Goal: Transaction & Acquisition: Purchase product/service

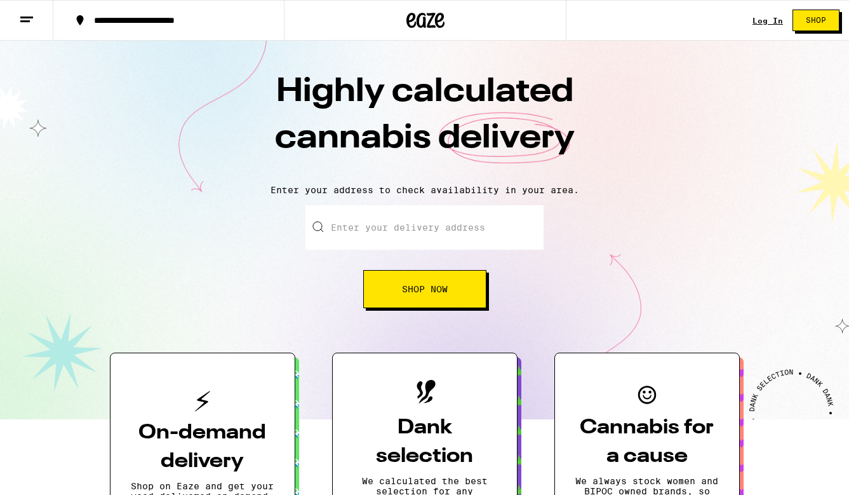
click at [772, 21] on link "Log In" at bounding box center [768, 21] width 30 height 8
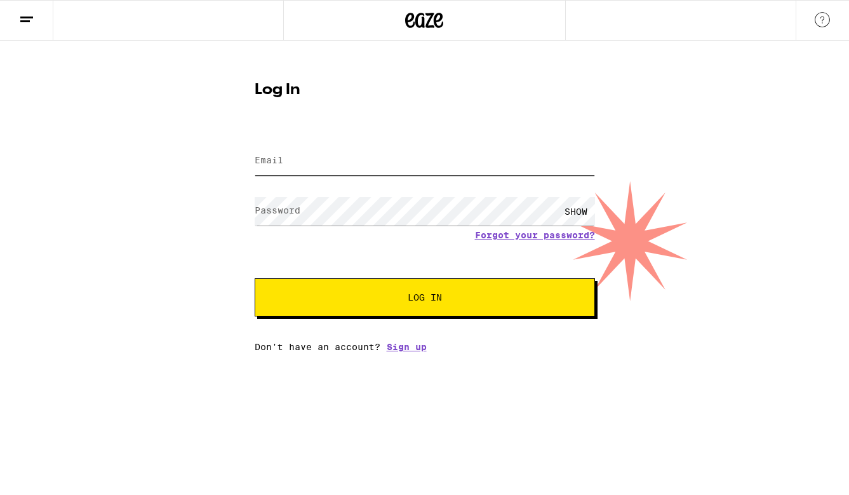
click at [370, 168] on input "Email" at bounding box center [425, 161] width 340 height 29
type input "[EMAIL_ADDRESS][DOMAIN_NAME]"
click at [412, 324] on div "Email Email [EMAIL_ADDRESS][DOMAIN_NAME] Password Password SHOW Forgot your pas…" at bounding box center [425, 241] width 340 height 222
click at [415, 298] on span "Log In" at bounding box center [425, 297] width 34 height 9
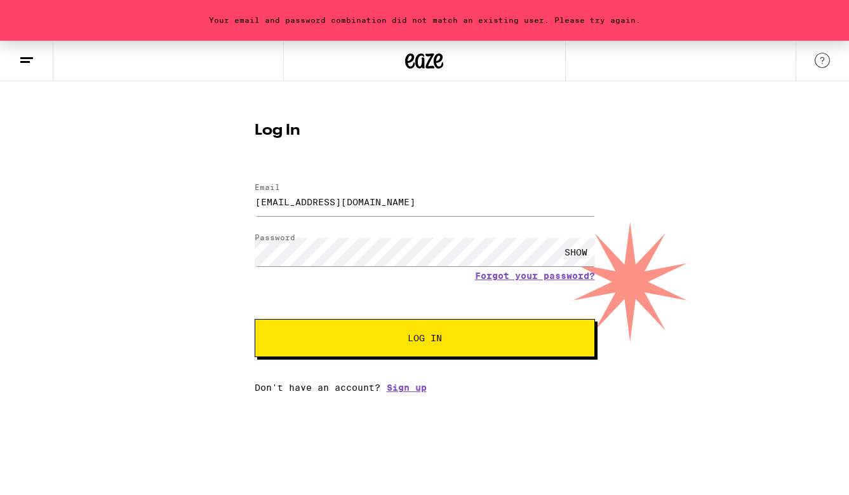
click at [577, 248] on div "SHOW" at bounding box center [576, 252] width 38 height 29
click at [490, 349] on button "Log In" at bounding box center [425, 338] width 340 height 38
click at [255, 319] on button "Log In" at bounding box center [425, 338] width 340 height 38
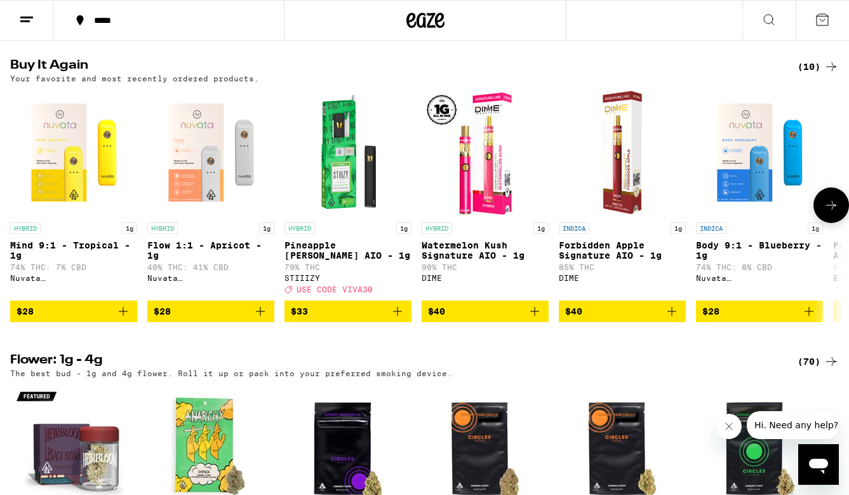
scroll to position [704, 0]
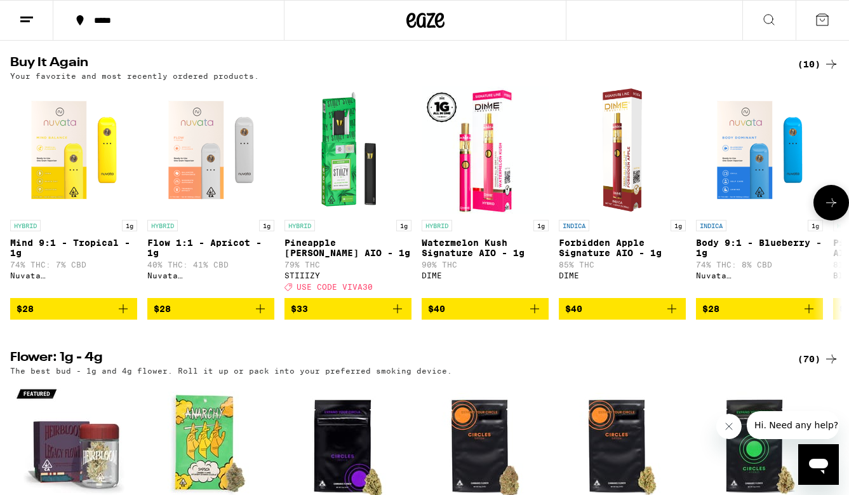
click at [180, 258] on p "Flow 1:1 - Apricot - 1g" at bounding box center [210, 248] width 127 height 20
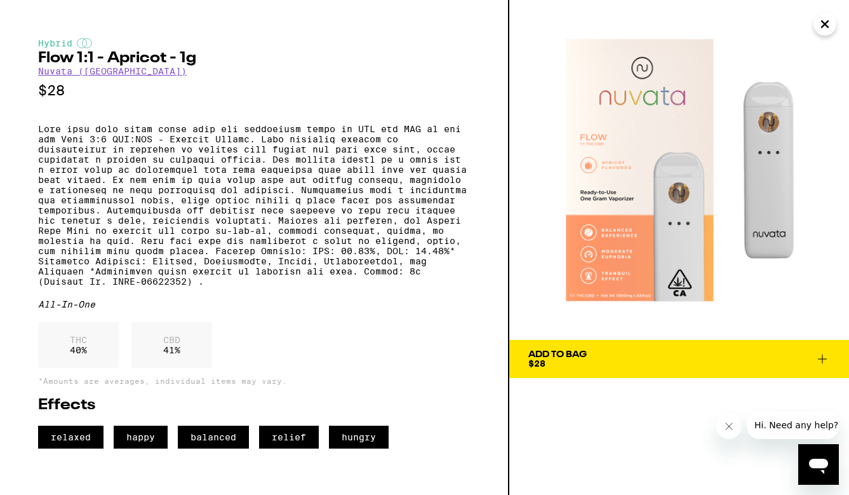
click at [72, 67] on link "Nuvata ([GEOGRAPHIC_DATA])" at bounding box center [112, 71] width 149 height 10
click at [81, 72] on link "Nuvata ([GEOGRAPHIC_DATA])" at bounding box center [112, 71] width 149 height 10
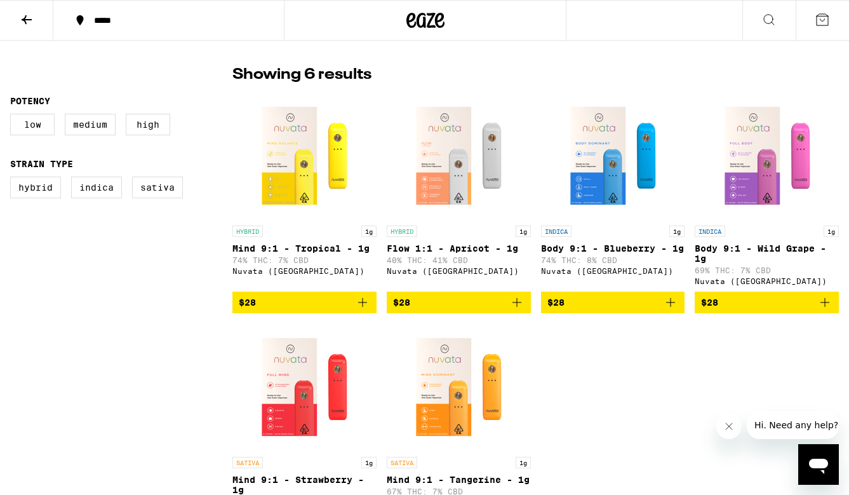
scroll to position [326, 0]
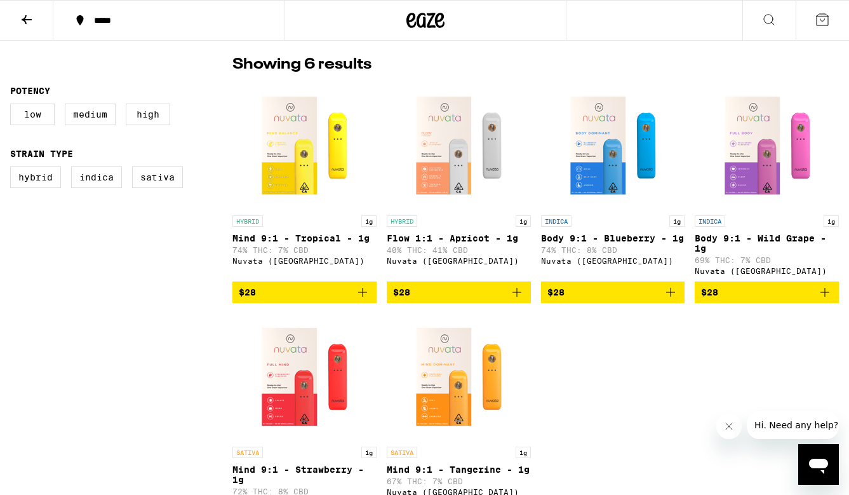
click at [518, 298] on icon "Add to bag" at bounding box center [516, 292] width 15 height 15
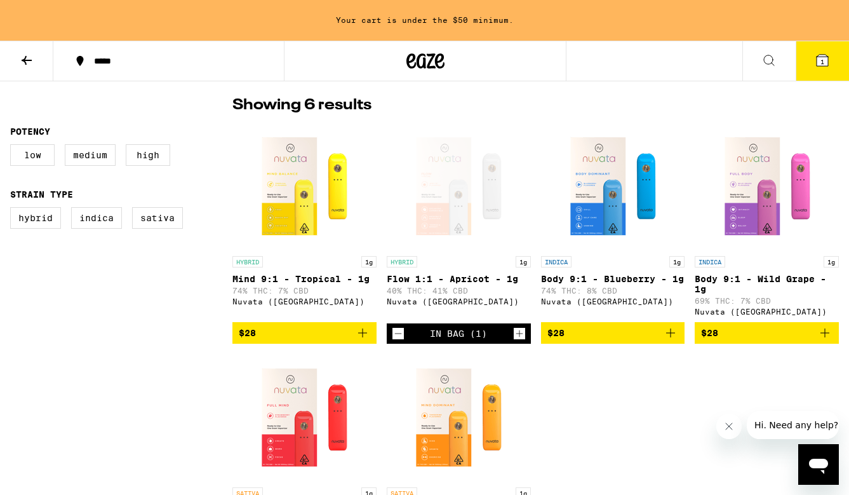
scroll to position [367, 0]
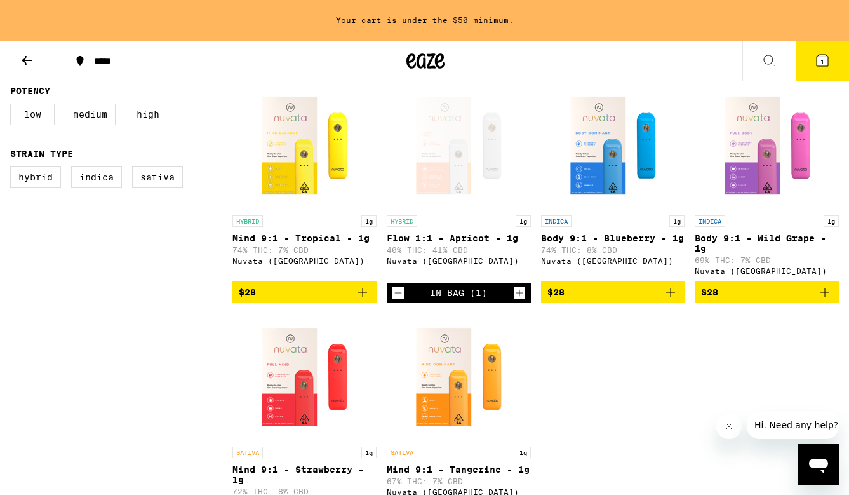
click at [674, 299] on icon "Add to bag" at bounding box center [670, 292] width 15 height 15
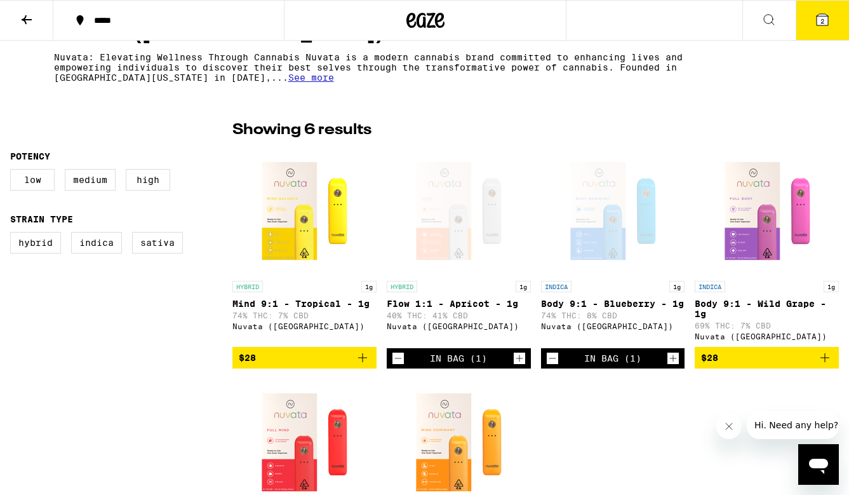
scroll to position [259, 0]
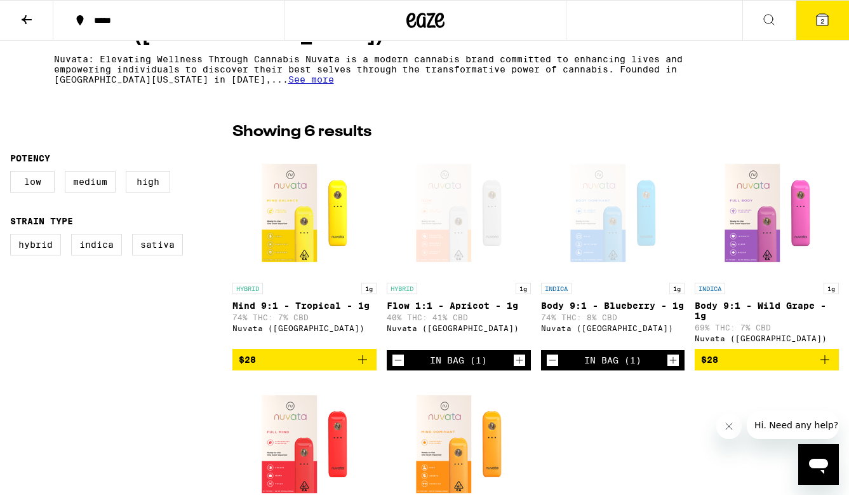
click at [31, 13] on icon at bounding box center [26, 19] width 15 height 15
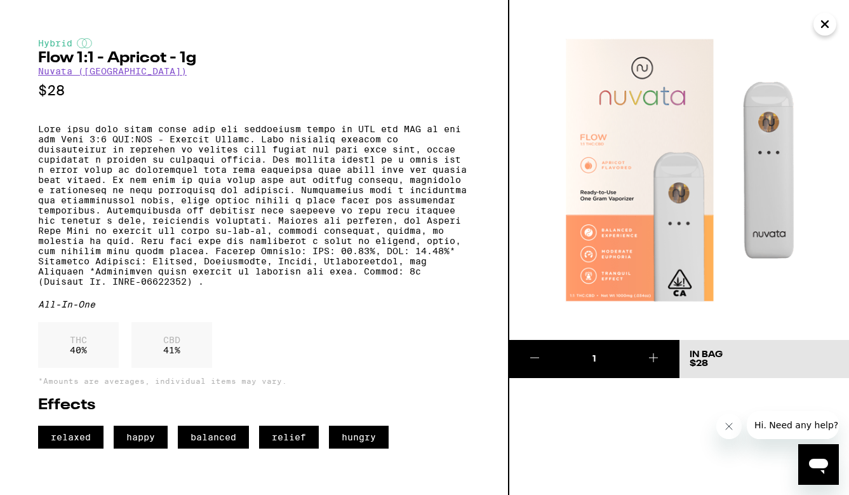
click at [827, 25] on icon "Close" at bounding box center [825, 24] width 6 height 6
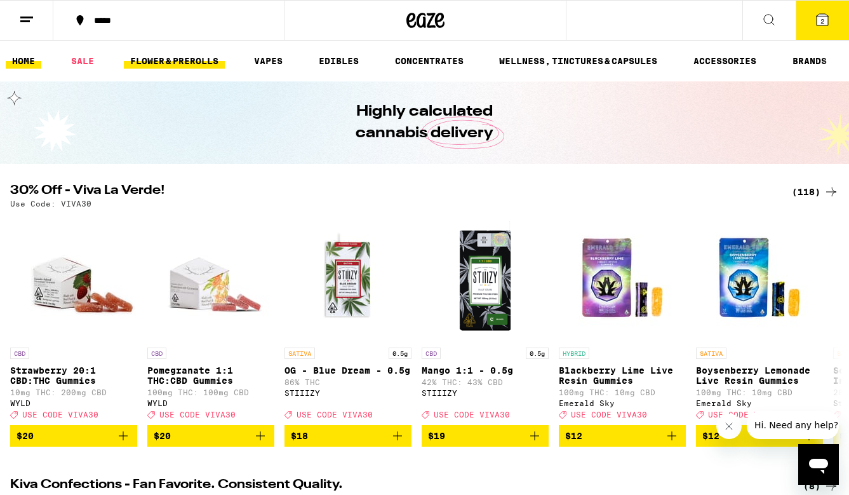
click at [175, 65] on link "FLOWER & PREROLLS" at bounding box center [174, 60] width 101 height 15
click at [163, 58] on link "FLOWER & PREROLLS" at bounding box center [174, 60] width 101 height 15
click at [70, 53] on link "SALE" at bounding box center [83, 60] width 36 height 15
click at [84, 65] on link "SALE" at bounding box center [83, 60] width 36 height 15
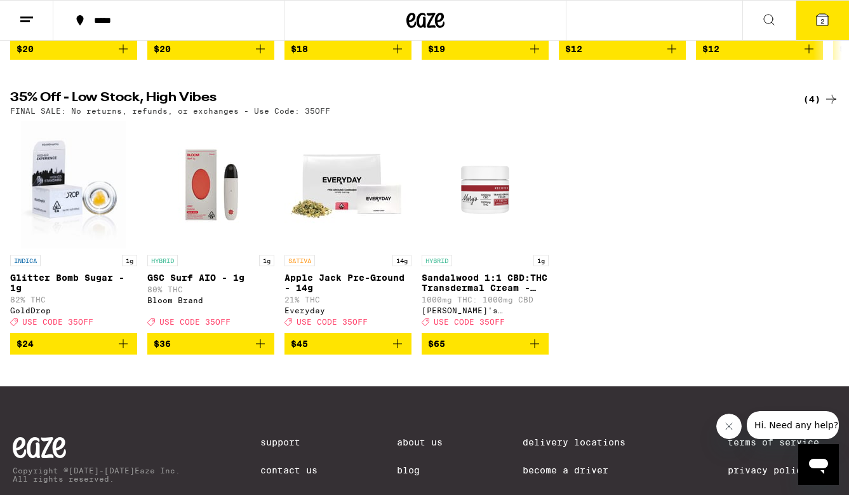
scroll to position [384, 0]
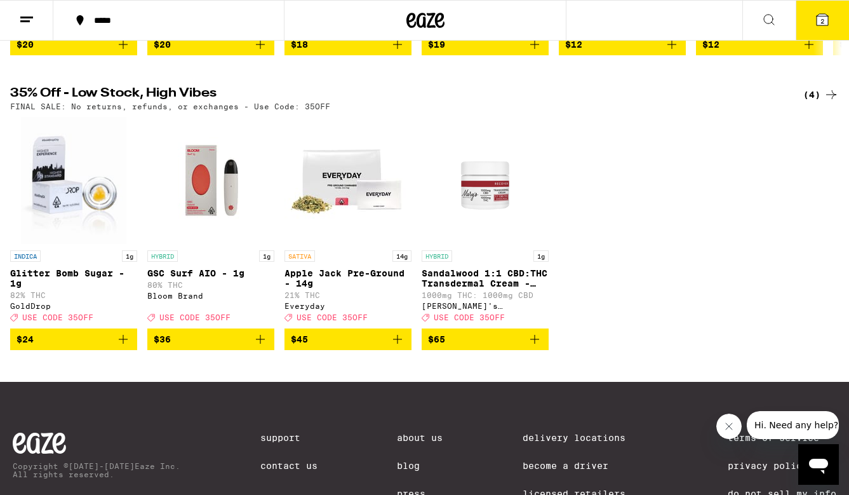
click at [264, 347] on icon "Add to bag" at bounding box center [260, 338] width 15 height 15
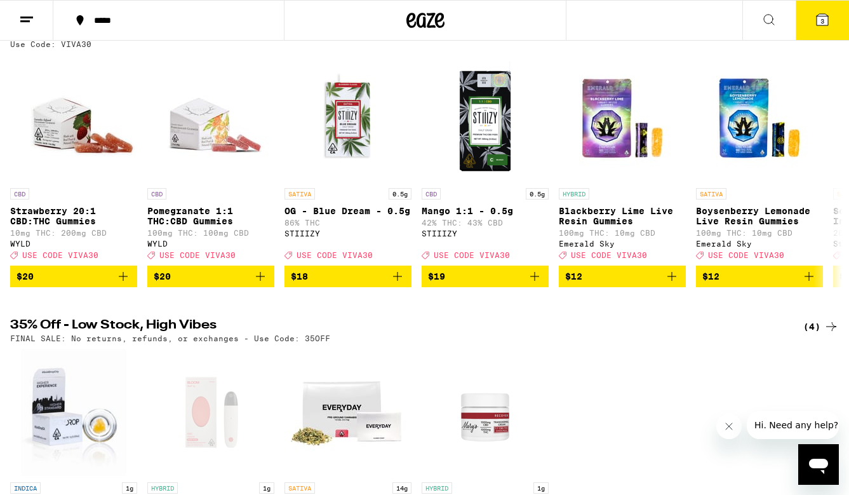
scroll to position [0, 0]
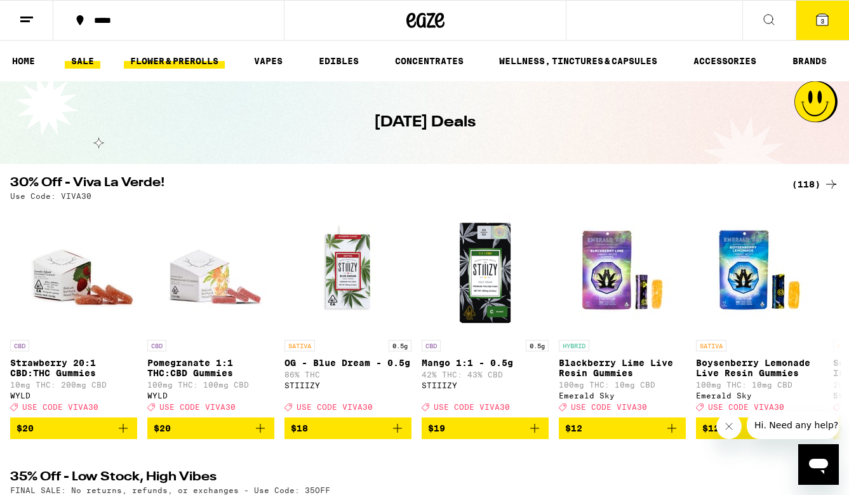
click at [180, 59] on link "FLOWER & PREROLLS" at bounding box center [174, 60] width 101 height 15
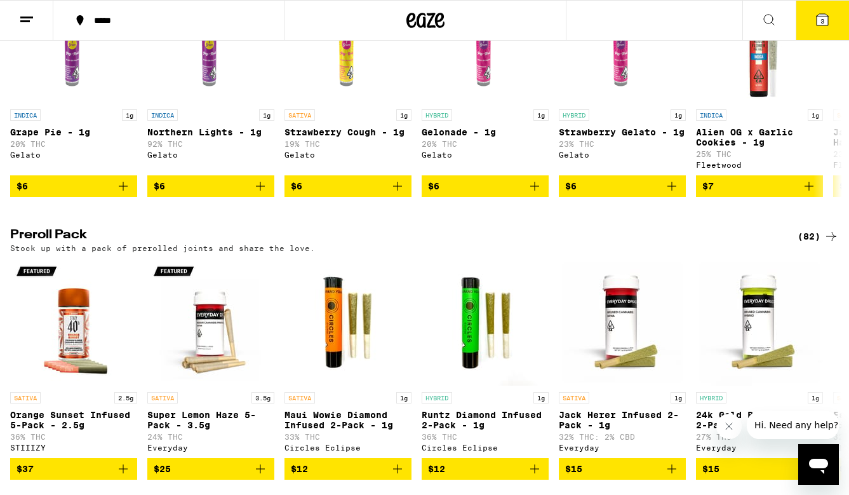
scroll to position [813, 0]
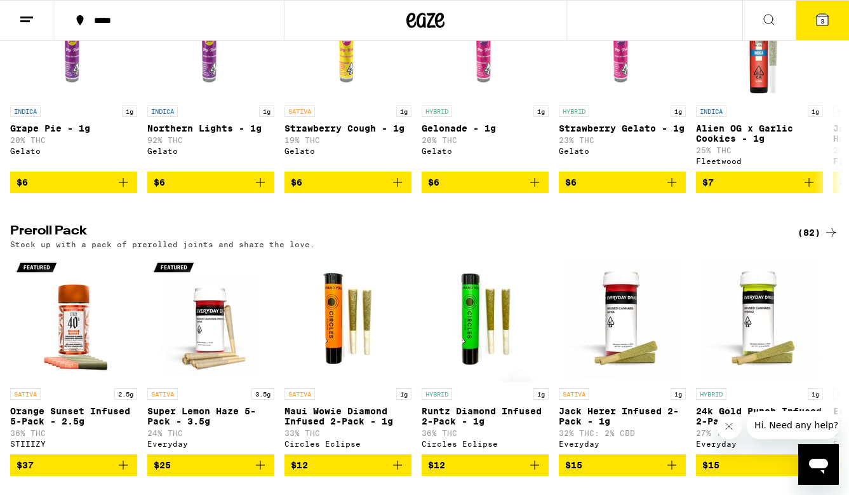
click at [808, 240] on div "(82)" at bounding box center [818, 232] width 41 height 15
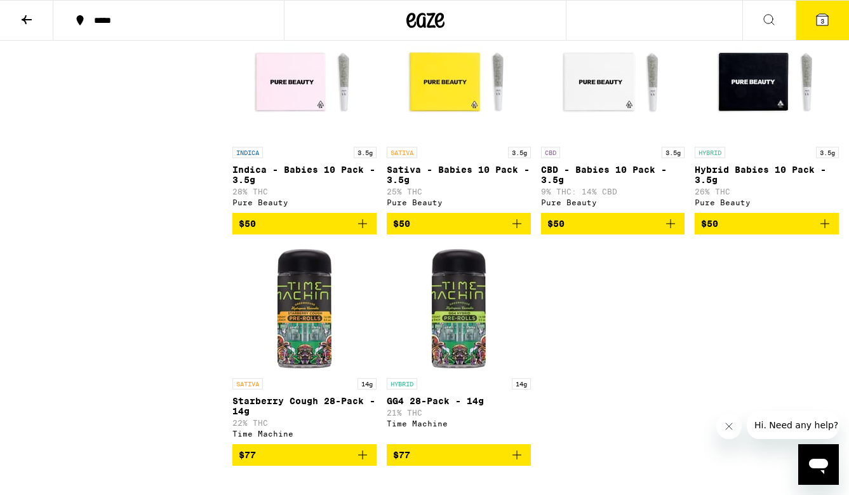
scroll to position [4658, 0]
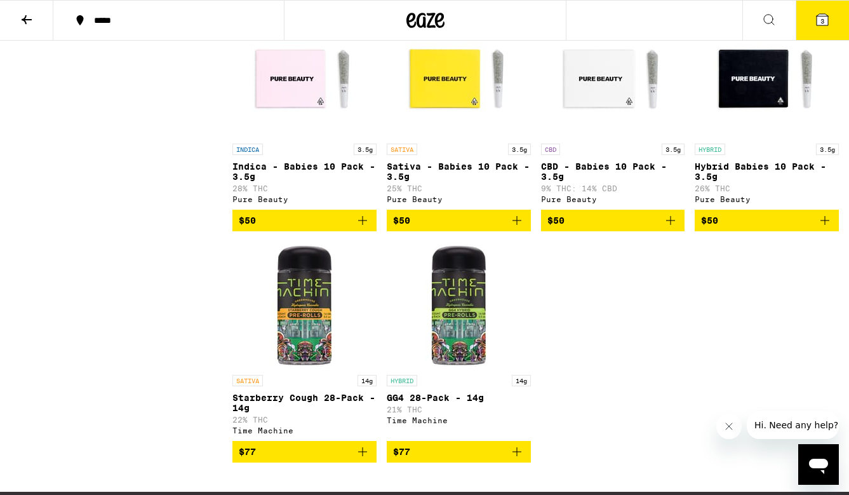
click at [831, 27] on button "3" at bounding box center [822, 20] width 53 height 39
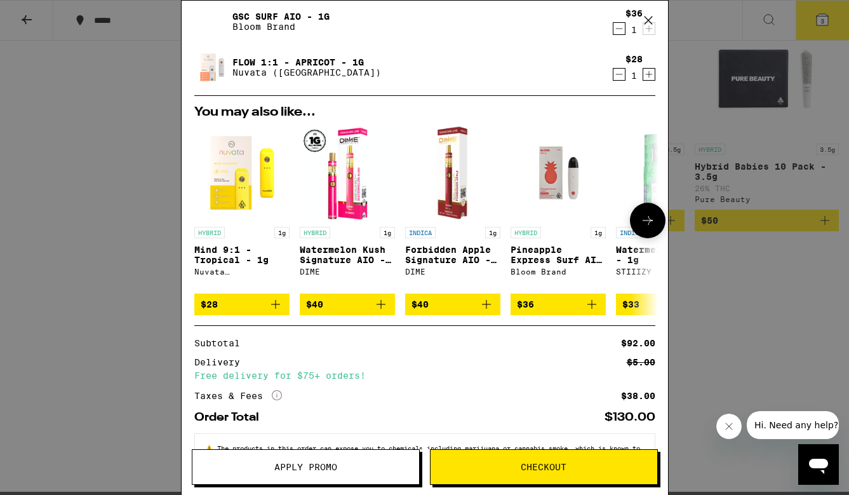
scroll to position [101, 0]
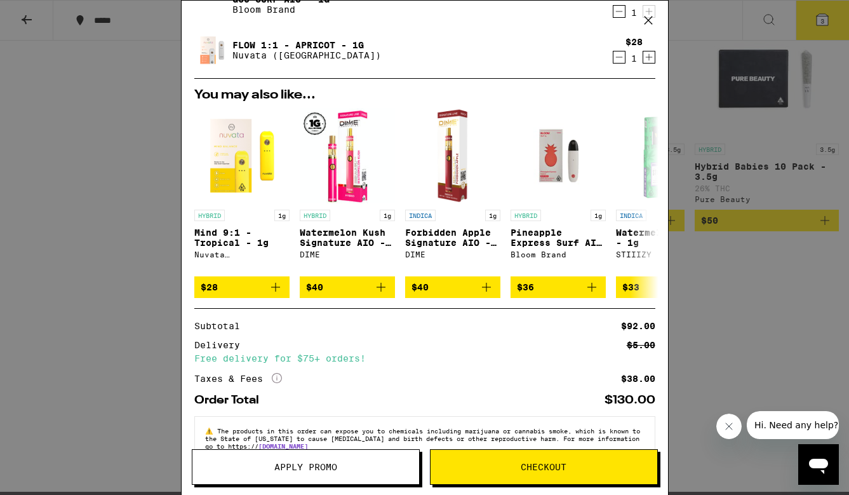
click at [359, 460] on button "Apply Promo" at bounding box center [306, 467] width 228 height 36
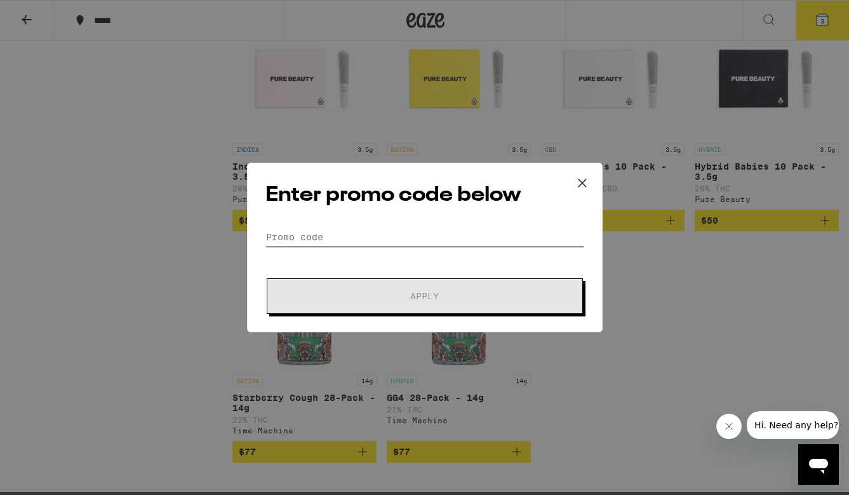
click at [335, 238] on input "Promo Code" at bounding box center [424, 236] width 319 height 19
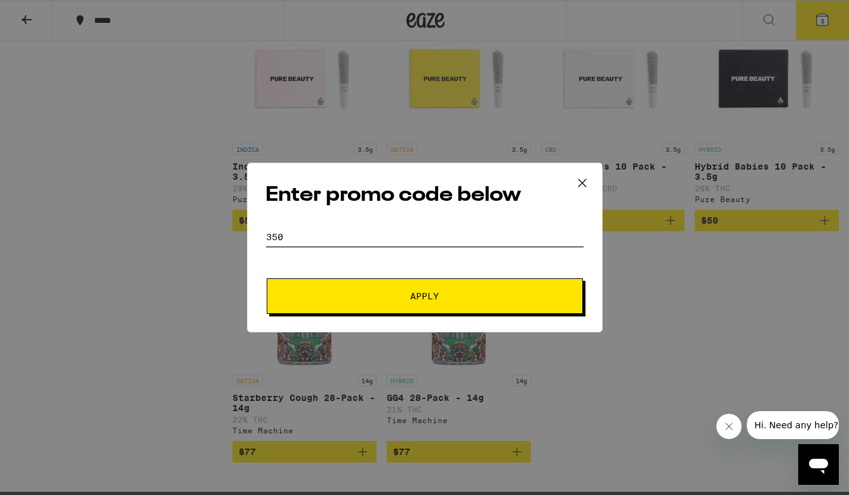
type input "350"
click at [267, 278] on button "Apply" at bounding box center [425, 296] width 316 height 36
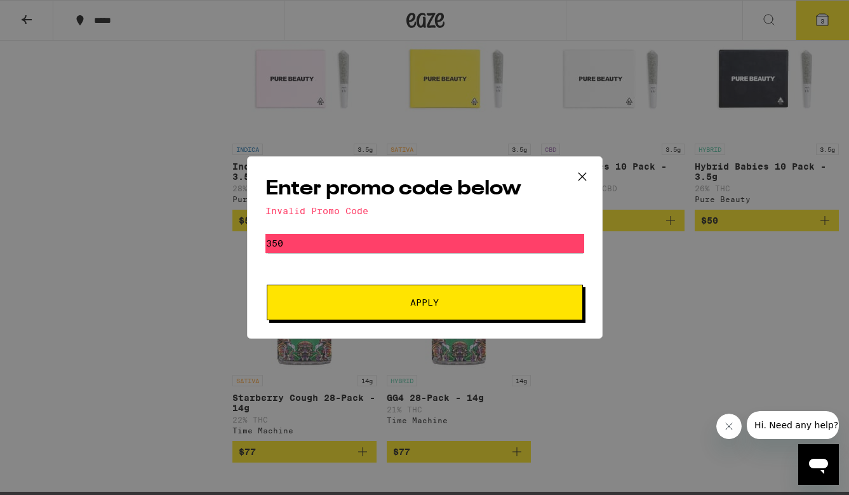
click at [213, 240] on div "Enter promo code below Invalid Promo Code Promo Code 350 Apply" at bounding box center [424, 247] width 849 height 495
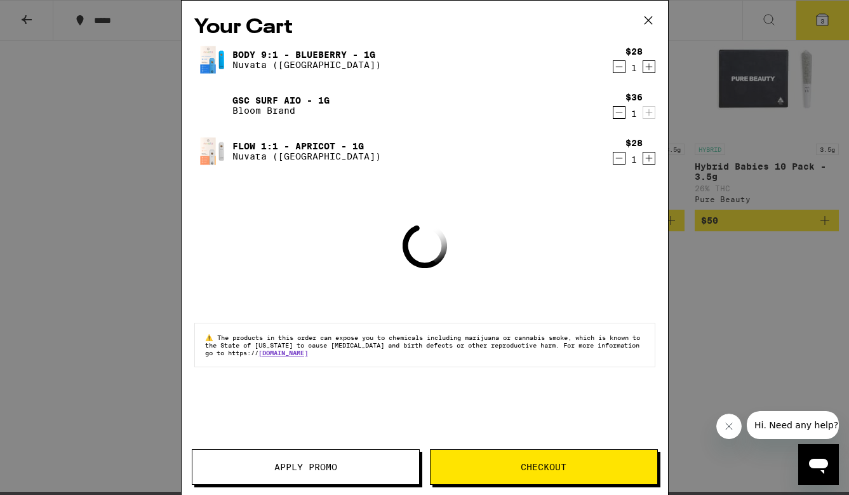
click at [347, 467] on span "Apply Promo" at bounding box center [305, 466] width 227 height 9
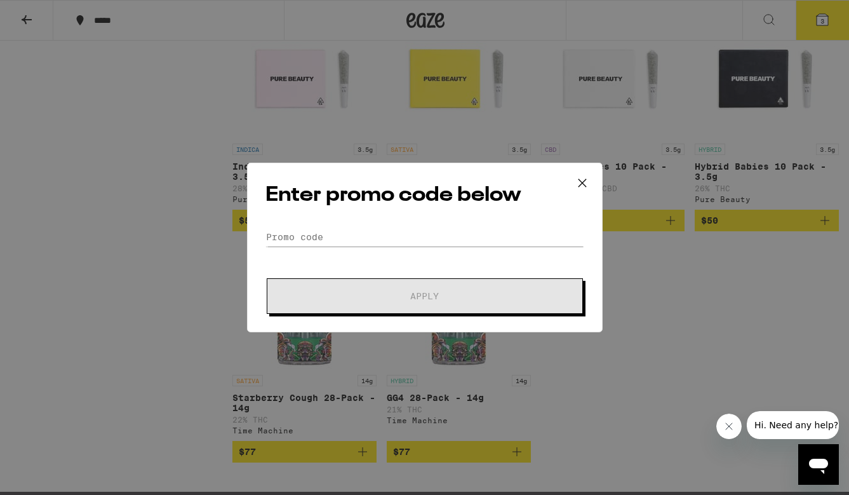
click at [353, 251] on form "Promo Code Apply" at bounding box center [424, 270] width 319 height 86
click at [345, 238] on input "Promo Code" at bounding box center [424, 236] width 319 height 19
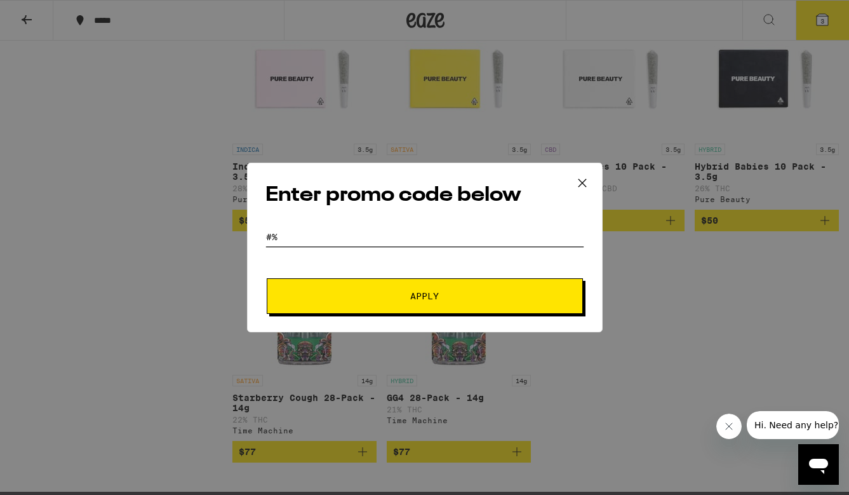
type input "#"
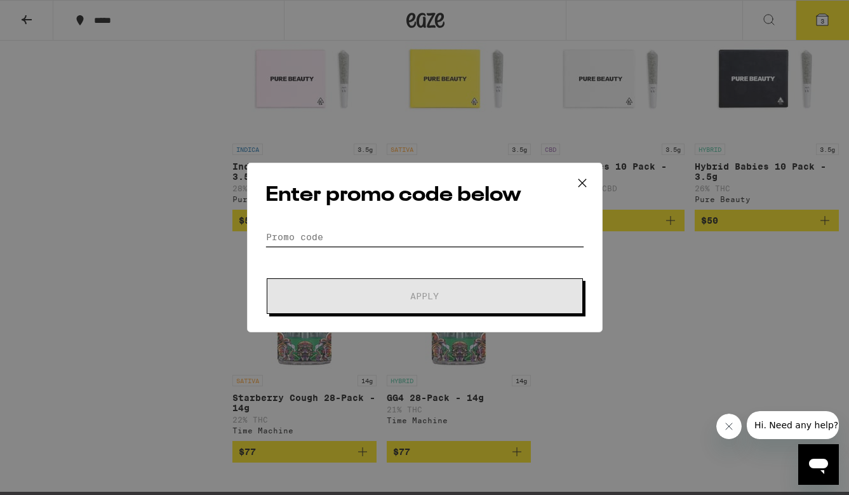
type input "#"
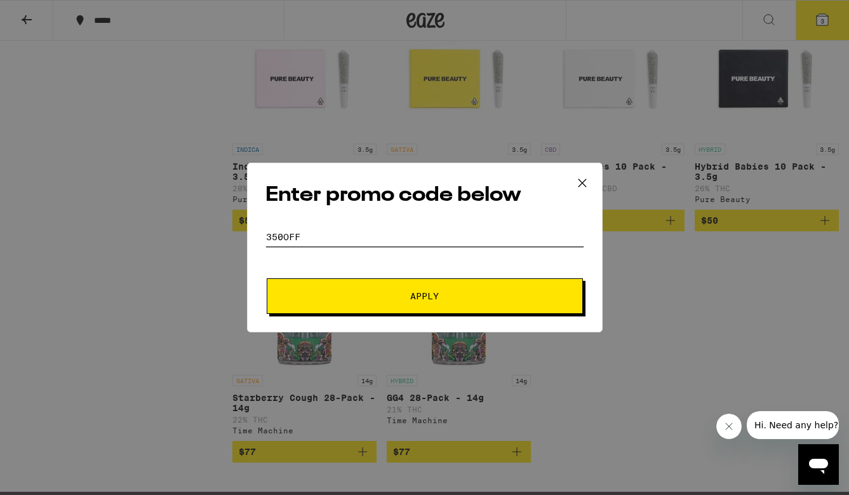
type input "350OFF"
click at [267, 278] on button "Apply" at bounding box center [425, 296] width 316 height 36
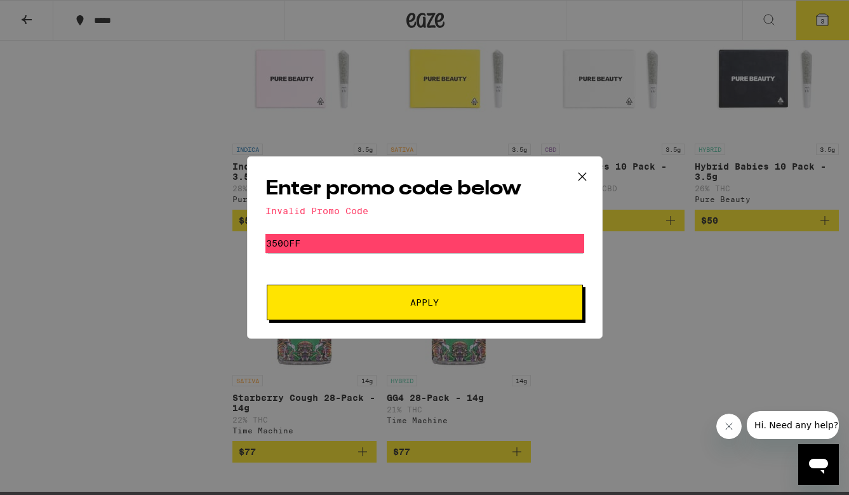
click at [199, 128] on div "Enter promo code below Invalid Promo Code Promo Code 350OFF Apply" at bounding box center [424, 247] width 849 height 495
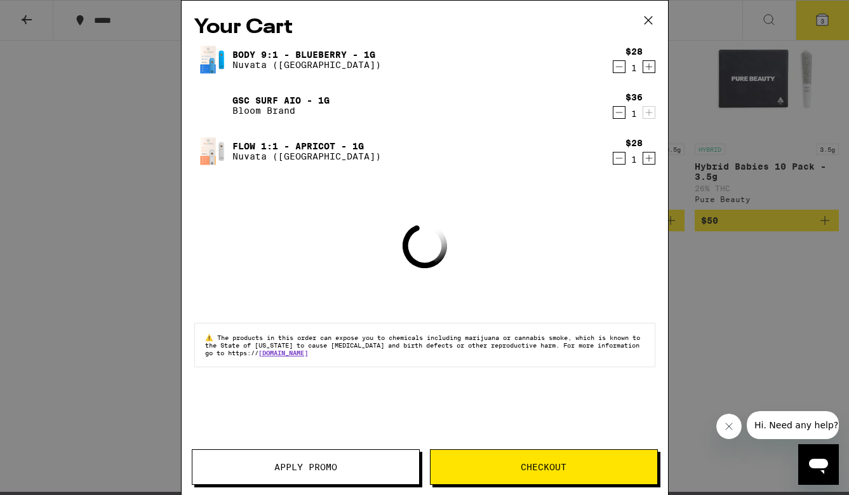
click at [152, 123] on div "Your Cart Body 9:1 - Blueberry - 1g Nuvata ([GEOGRAPHIC_DATA]) $28 1 GSC Surf A…" at bounding box center [424, 247] width 849 height 495
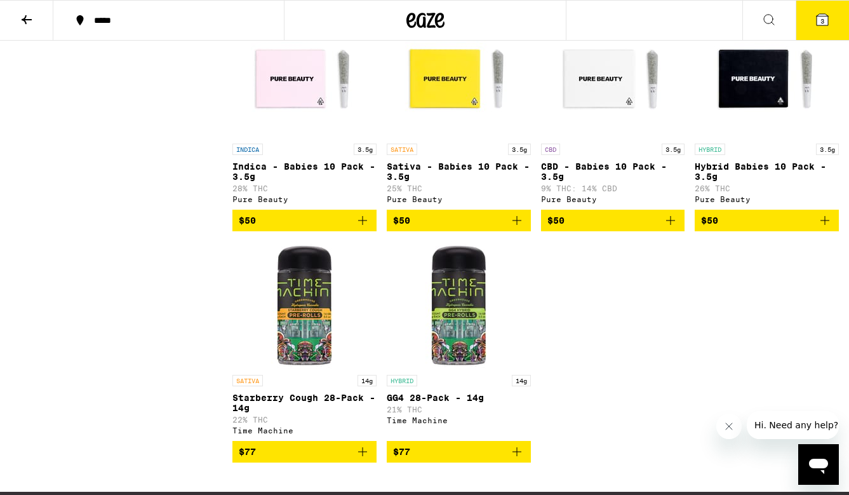
click at [32, 17] on icon at bounding box center [26, 19] width 15 height 15
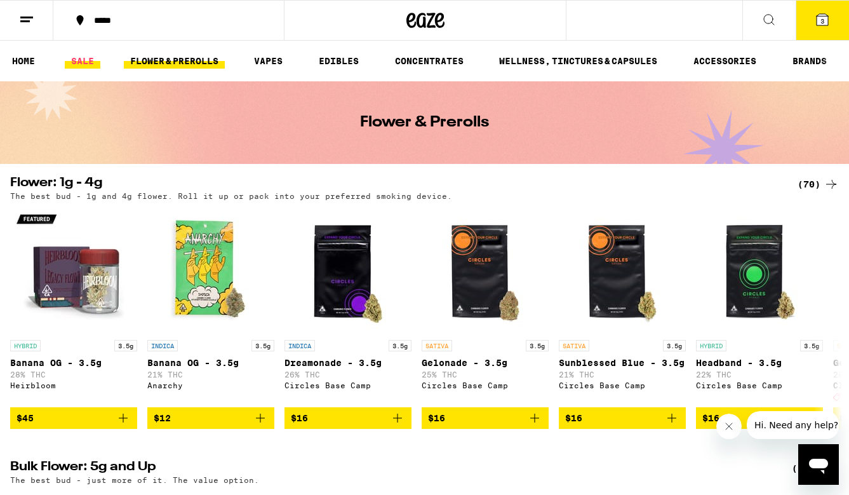
click at [83, 59] on link "SALE" at bounding box center [83, 60] width 36 height 15
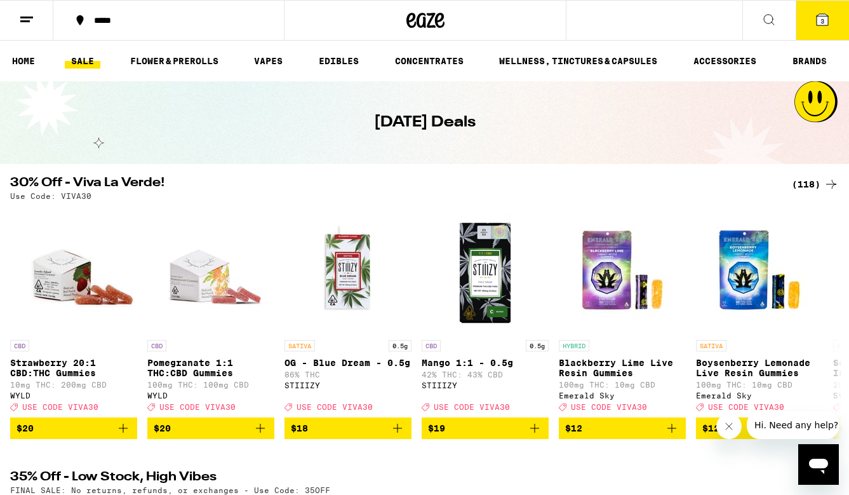
click at [822, 18] on span "3" at bounding box center [822, 21] width 4 height 8
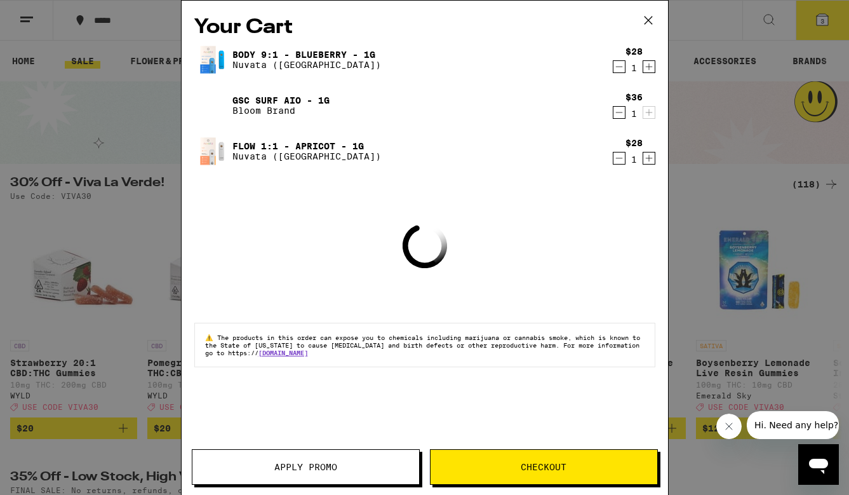
click at [300, 455] on button "Apply Promo" at bounding box center [306, 467] width 228 height 36
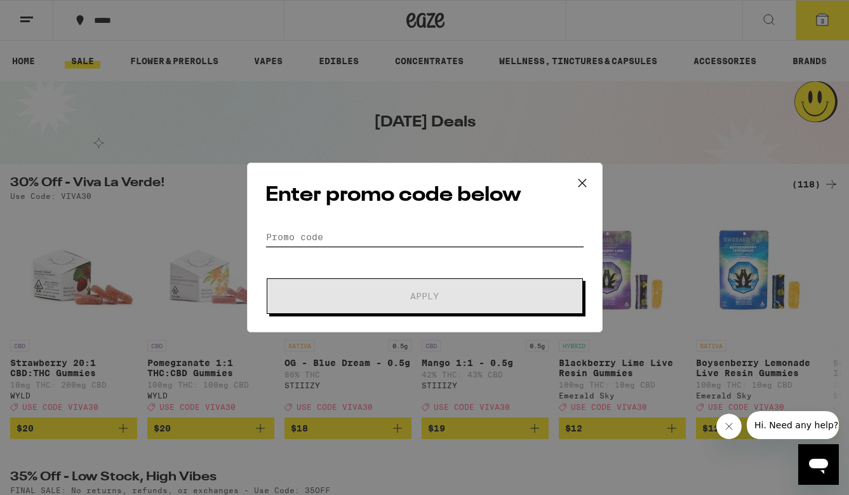
click at [319, 243] on input "Promo Code" at bounding box center [424, 236] width 319 height 19
type input "#"
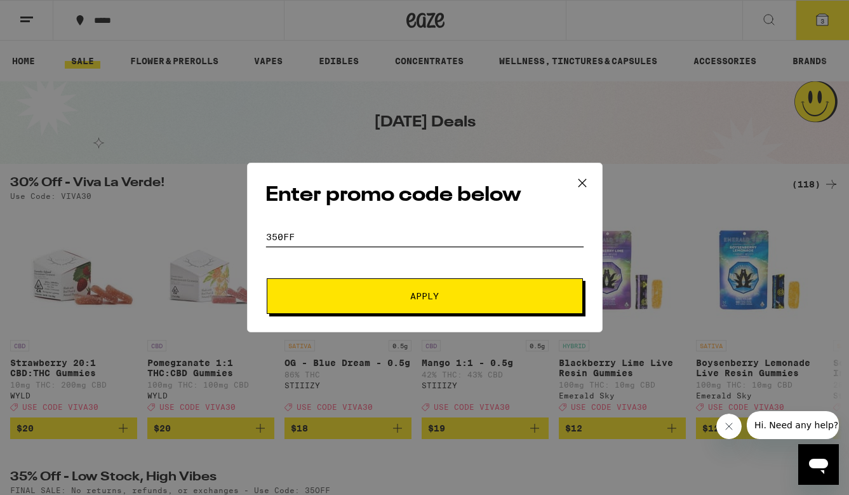
type input "350FF"
click at [267, 278] on button "Apply" at bounding box center [425, 296] width 316 height 36
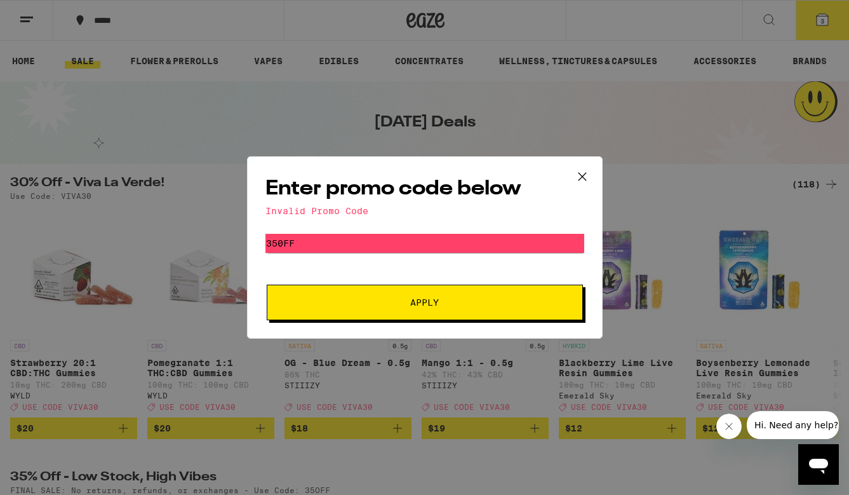
click at [401, 346] on div "Enter promo code below Invalid Promo Code Promo Code 350FF Apply" at bounding box center [424, 247] width 849 height 495
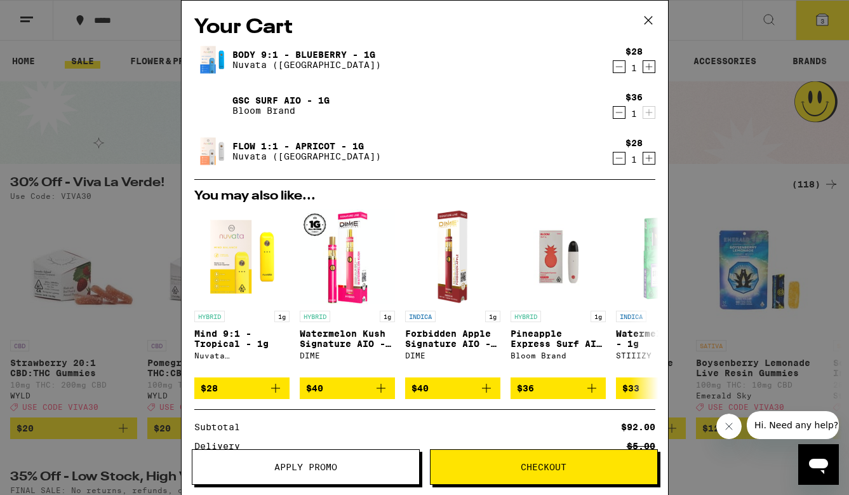
click at [617, 112] on icon "Decrement" at bounding box center [618, 112] width 11 height 15
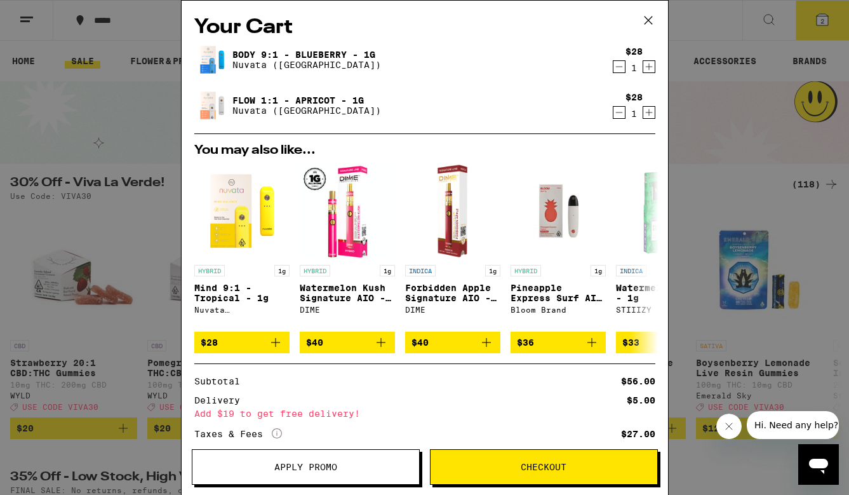
click at [135, 140] on div "Your Cart Body 9:1 - Blueberry - 1g Nuvata ([GEOGRAPHIC_DATA]) $28 1 Flow 1:1 -…" at bounding box center [424, 247] width 849 height 495
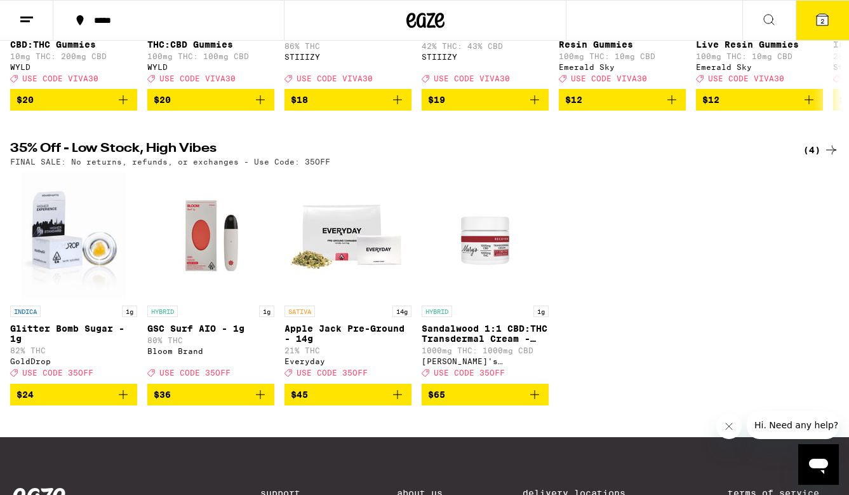
scroll to position [330, 0]
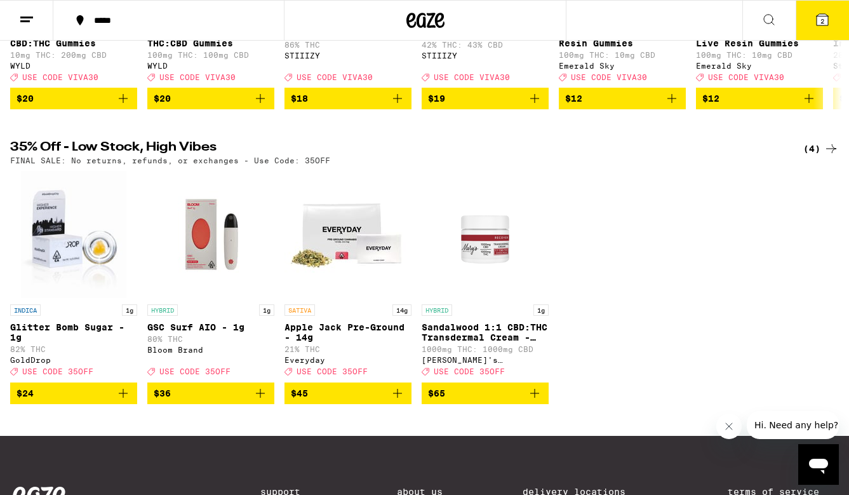
click at [215, 376] on span "USE CODE 35OFF" at bounding box center [194, 372] width 71 height 8
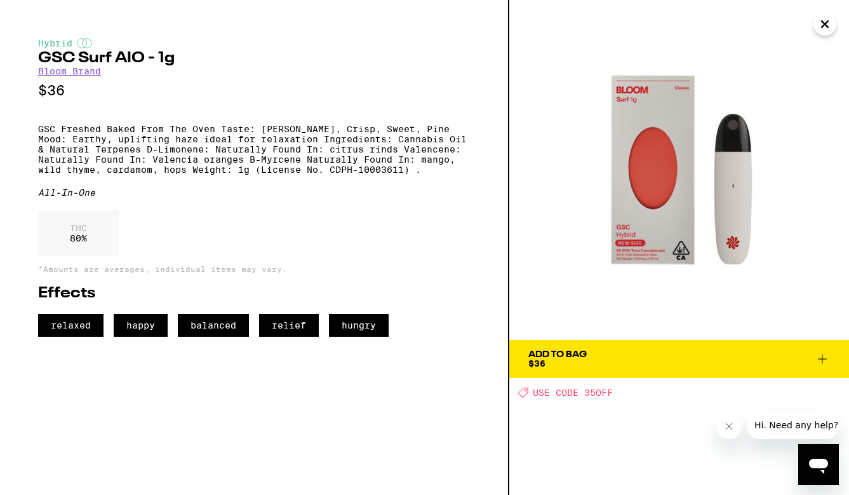
click at [592, 398] on span "USE CODE 35OFF" at bounding box center [573, 392] width 80 height 10
drag, startPoint x: 615, startPoint y: 396, endPoint x: 586, endPoint y: 394, distance: 28.6
click at [586, 394] on div "Deal Created with Sketch. USE CODE 35OFF" at bounding box center [683, 392] width 331 height 11
copy span "35OFF"
click at [830, 356] on button "Add To Bag $36" at bounding box center [679, 359] width 340 height 38
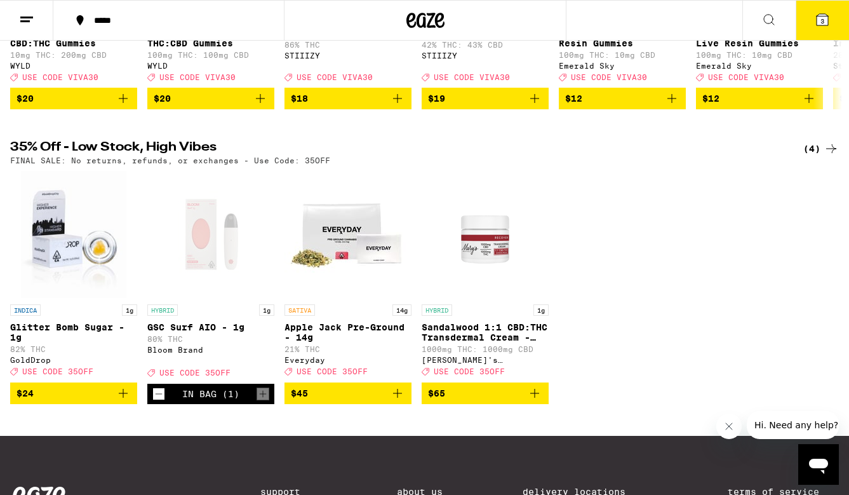
click at [825, 5] on button "3" at bounding box center [822, 20] width 53 height 39
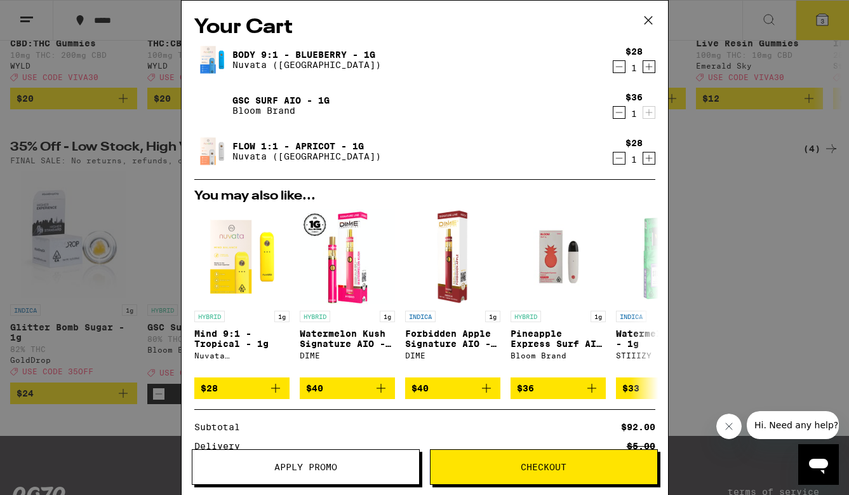
click at [298, 469] on span "Apply Promo" at bounding box center [305, 466] width 63 height 9
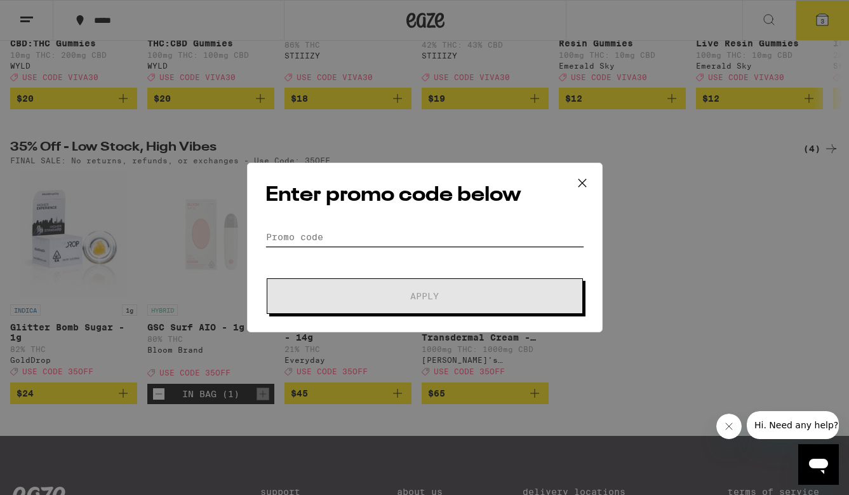
click at [276, 234] on input "Promo Code" at bounding box center [424, 236] width 319 height 19
paste input "35OFF"
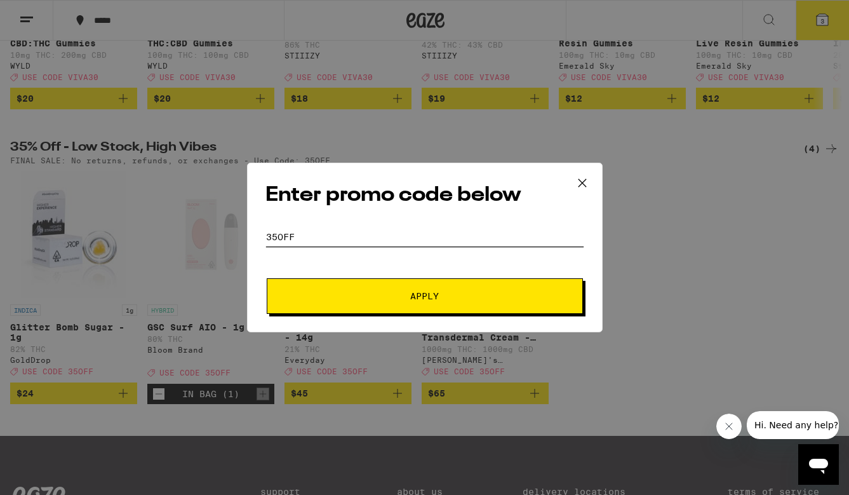
type input "35OFF"
click at [355, 285] on button "Apply" at bounding box center [425, 296] width 316 height 36
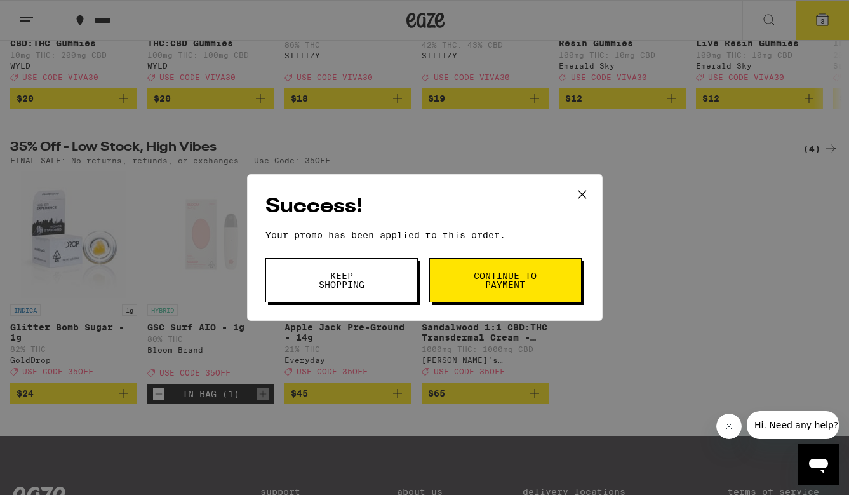
click at [510, 280] on span "Continue to payment" at bounding box center [505, 280] width 65 height 18
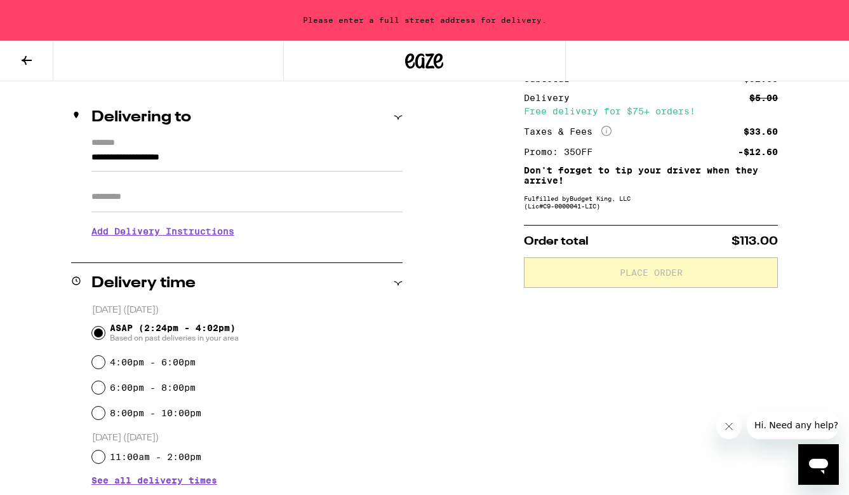
scroll to position [144, 0]
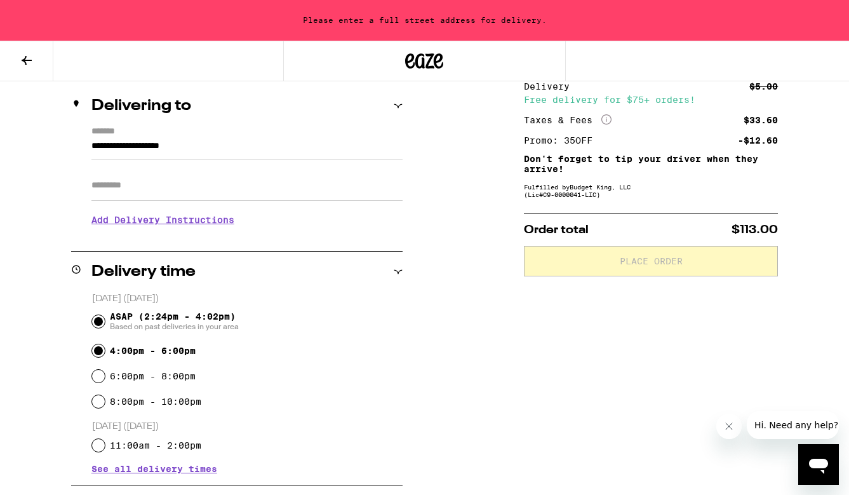
click at [93, 354] on input "4:00pm - 6:00pm" at bounding box center [98, 350] width 13 height 13
radio input "true"
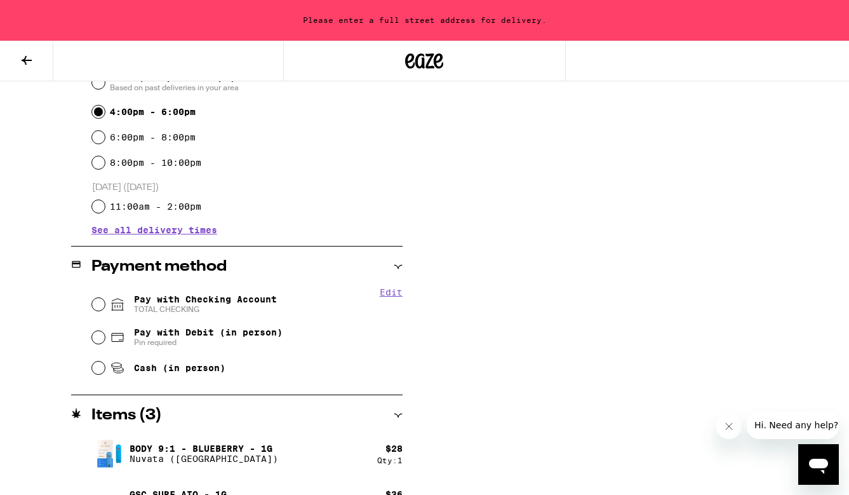
scroll to position [403, 0]
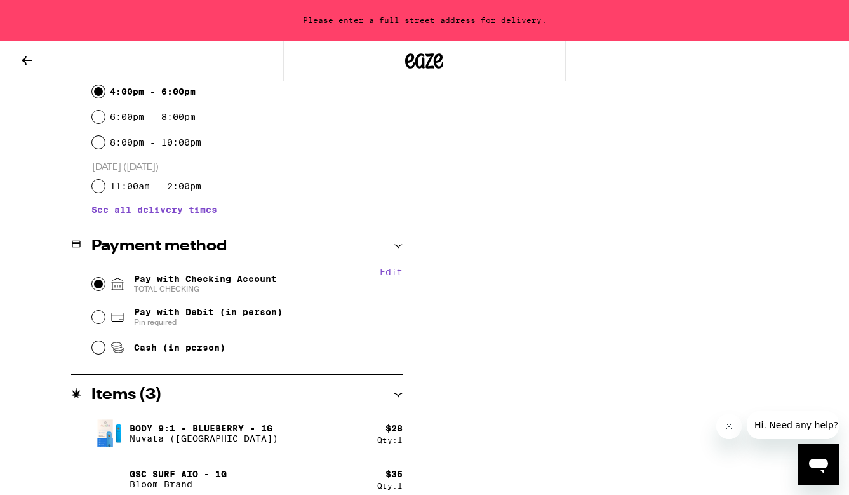
click at [98, 284] on input "Pay with Checking Account TOTAL CHECKING" at bounding box center [98, 284] width 13 height 13
radio input "true"
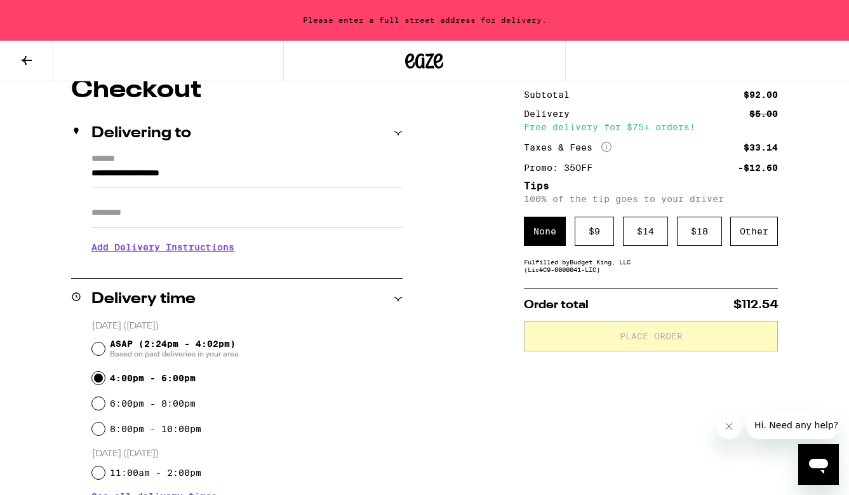
scroll to position [123, 0]
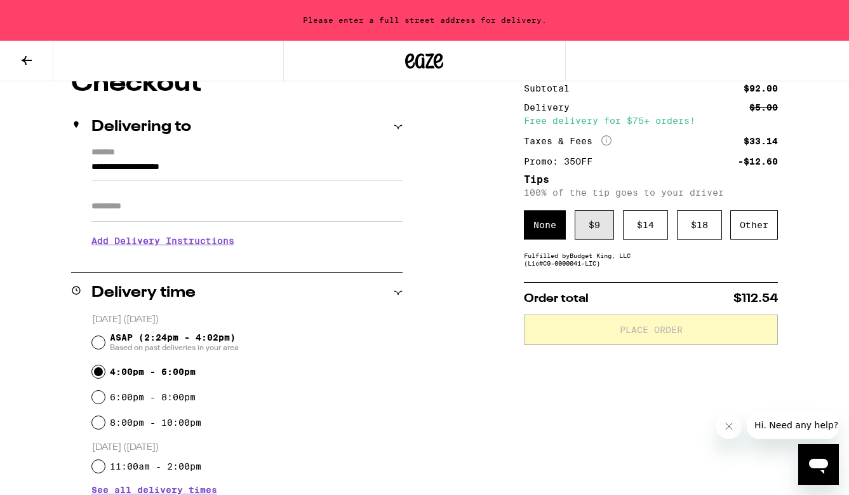
click at [594, 228] on div "$ 9" at bounding box center [594, 224] width 39 height 29
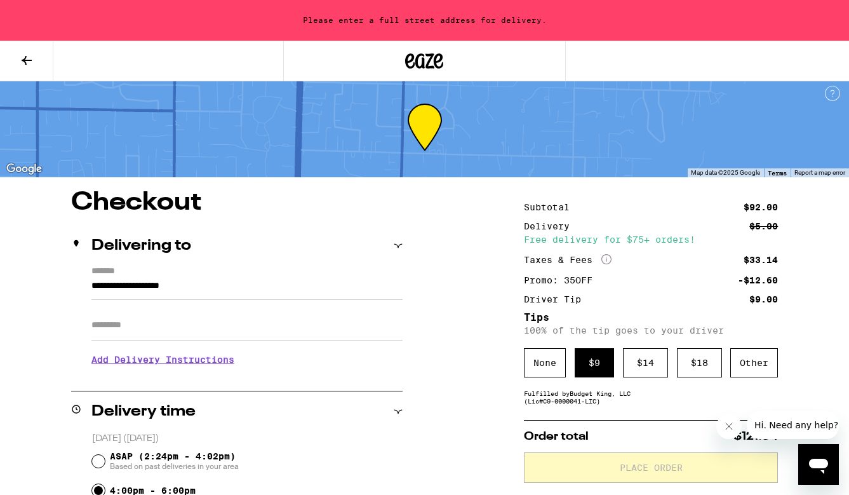
scroll to position [0, 0]
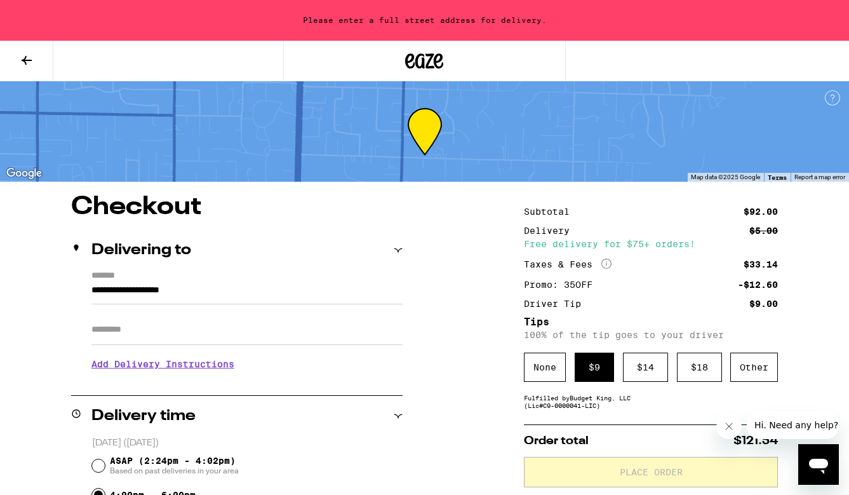
click at [199, 288] on input "**********" at bounding box center [246, 294] width 311 height 22
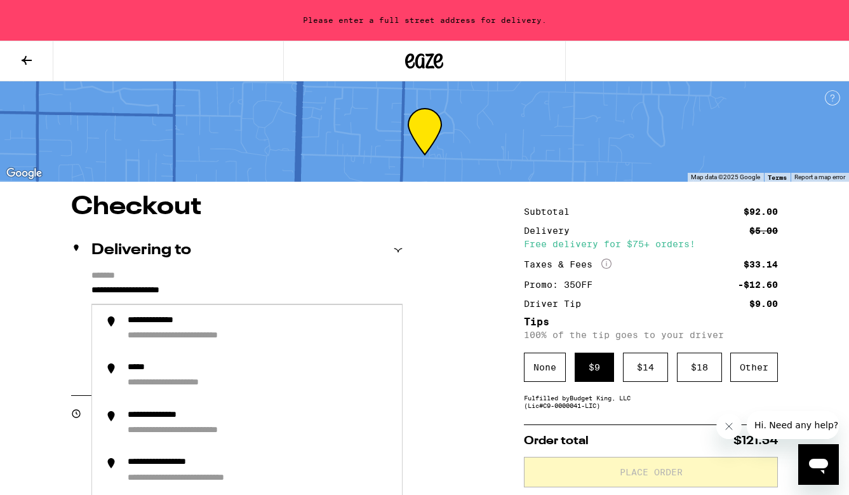
click at [218, 286] on input "**********" at bounding box center [246, 294] width 311 height 22
click at [218, 288] on input "**********" at bounding box center [246, 294] width 311 height 22
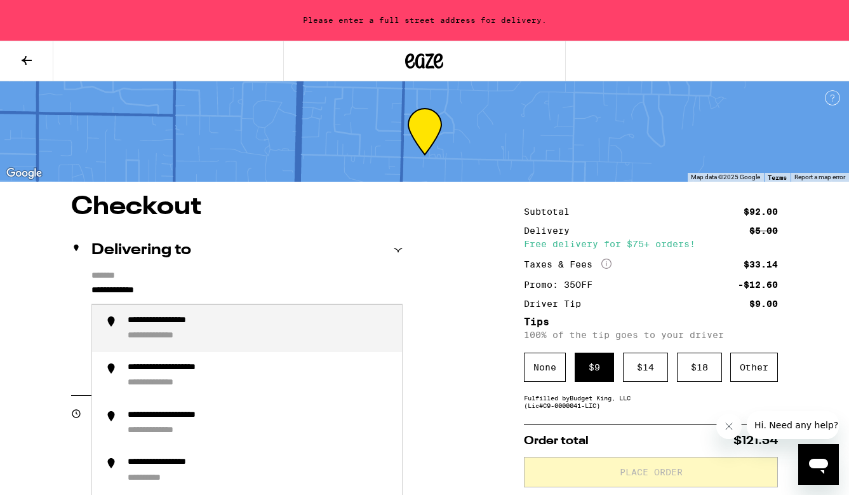
click at [173, 338] on div "**********" at bounding box center [168, 336] width 81 height 12
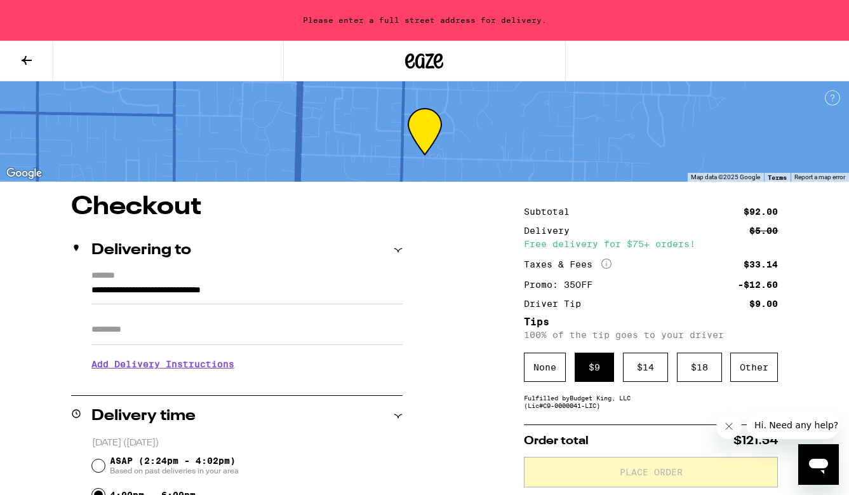
type input "**********"
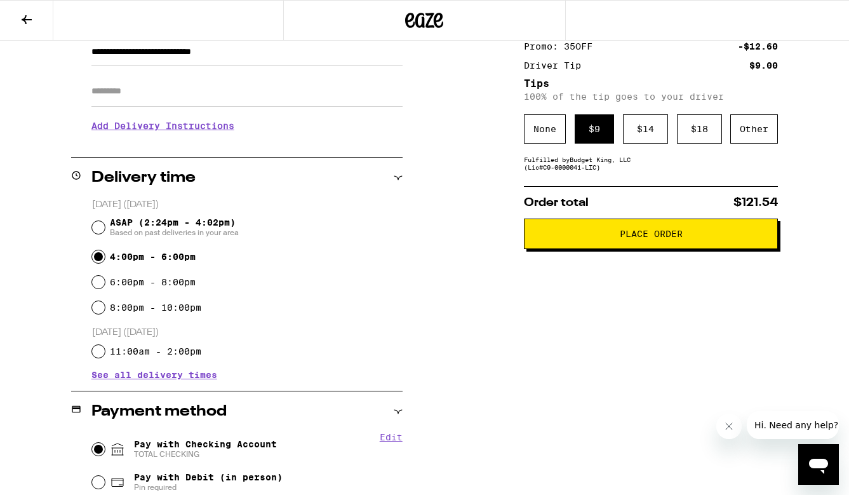
scroll to position [192, 0]
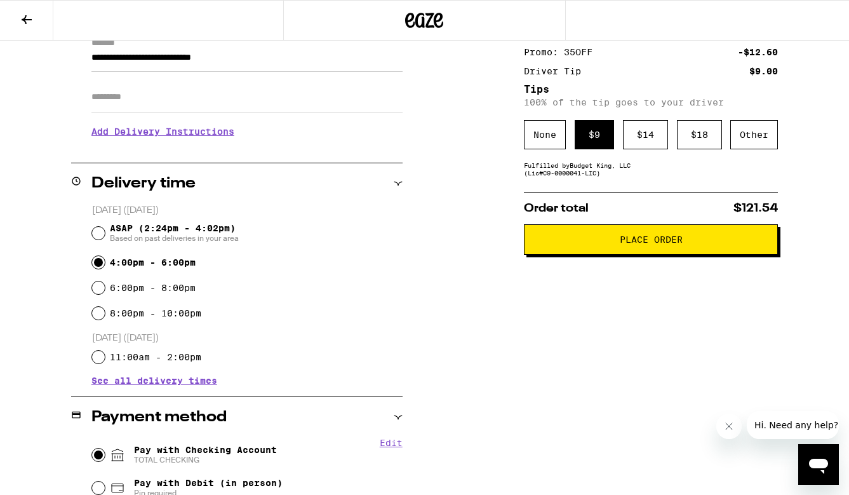
click at [669, 244] on span "Place Order" at bounding box center [651, 239] width 63 height 9
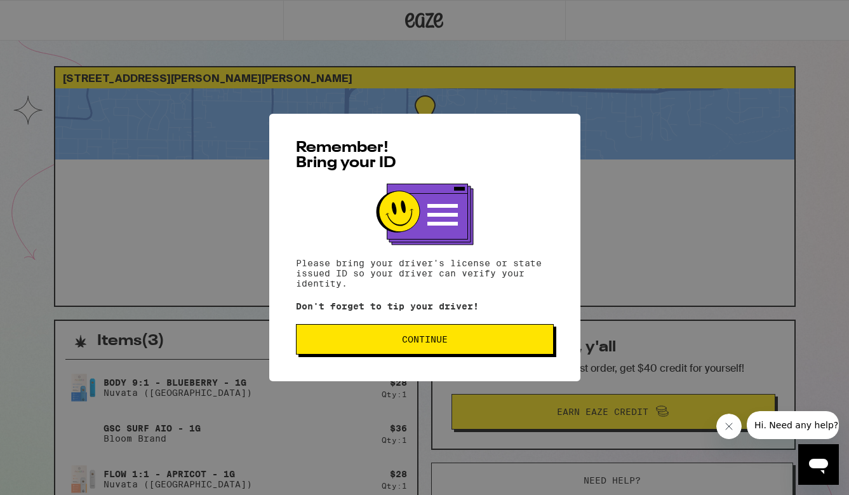
click at [439, 344] on span "Continue" at bounding box center [425, 339] width 46 height 9
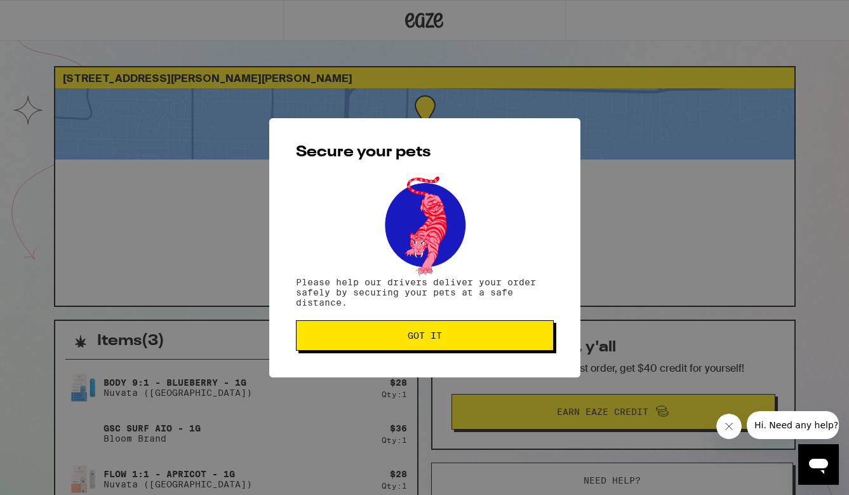
click at [439, 346] on button "Got it" at bounding box center [425, 335] width 258 height 30
